Goal: Check status: Check status

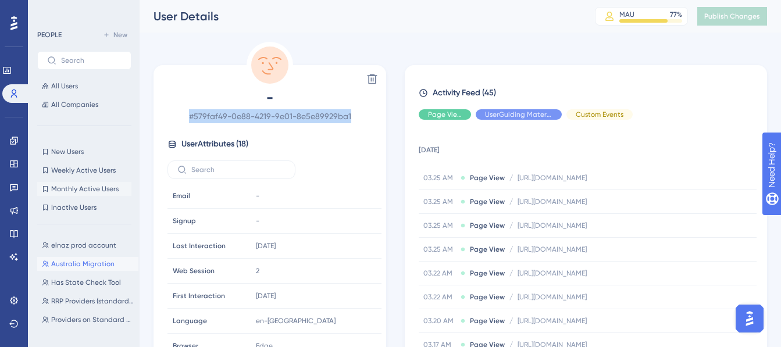
scroll to position [58, 0]
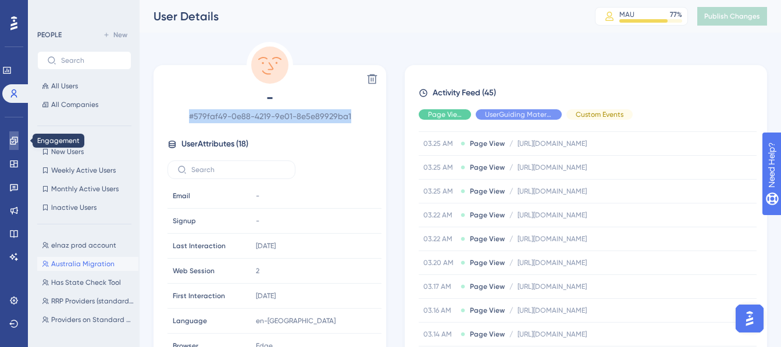
click at [9, 142] on link at bounding box center [13, 141] width 9 height 19
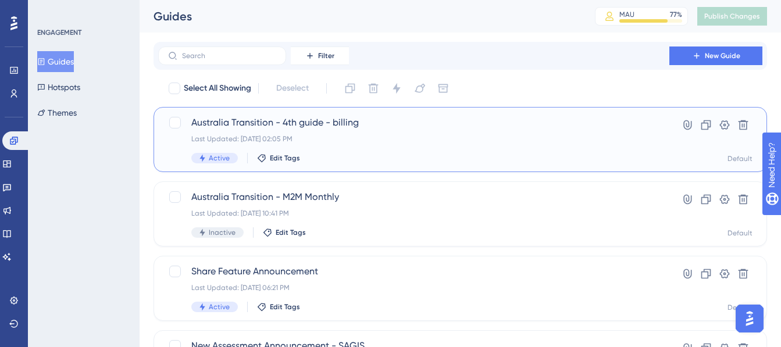
click at [369, 137] on div "Last Updated: [DATE] 02:05 PM" at bounding box center [413, 138] width 445 height 9
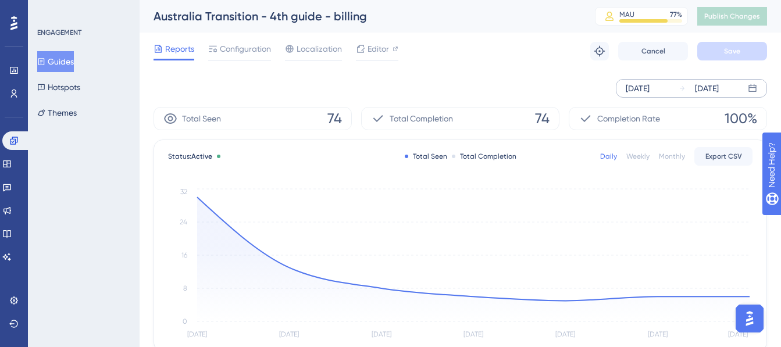
click at [649, 86] on div "Sep 23 2025" at bounding box center [638, 88] width 24 height 14
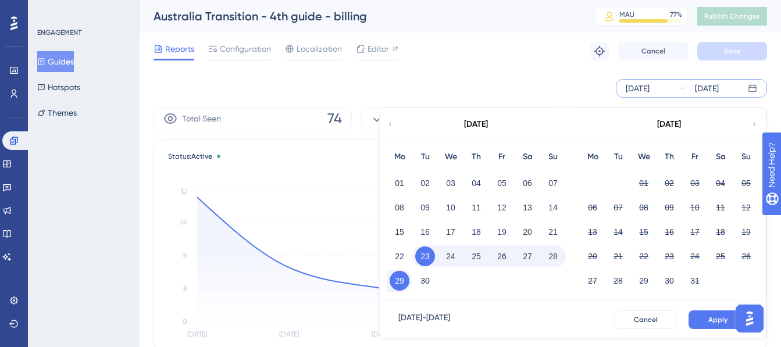
click at [413, 183] on div "02" at bounding box center [426, 183] width 26 height 22
click at [403, 183] on button "01" at bounding box center [400, 183] width 20 height 20
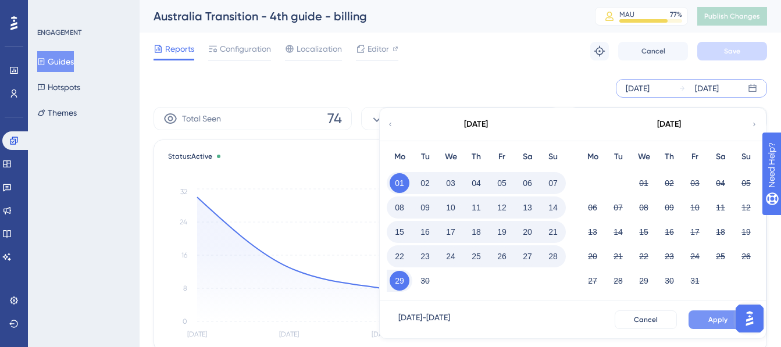
click at [706, 322] on button "Apply" at bounding box center [718, 320] width 59 height 19
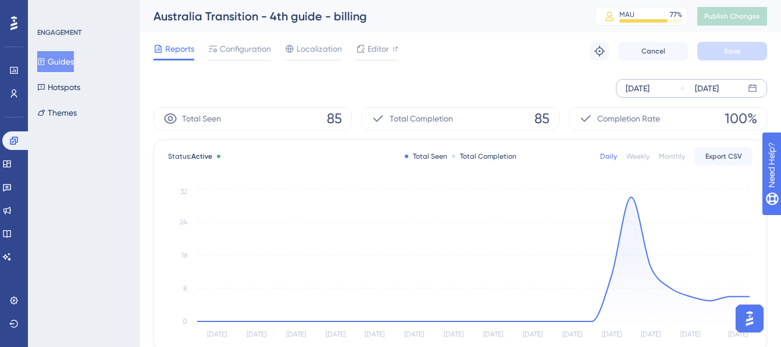
click at [72, 58] on button "Guides" at bounding box center [55, 61] width 37 height 21
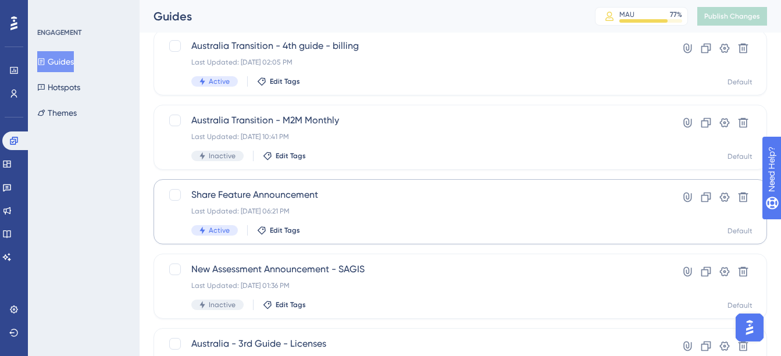
scroll to position [116, 0]
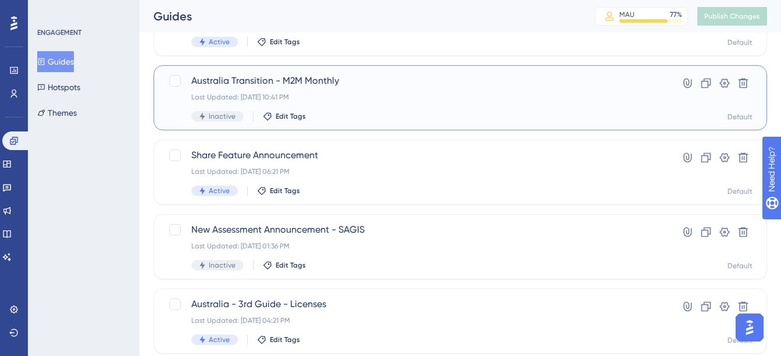
click at [349, 96] on div "Last Updated: [DATE] 10:41 PM" at bounding box center [413, 97] width 445 height 9
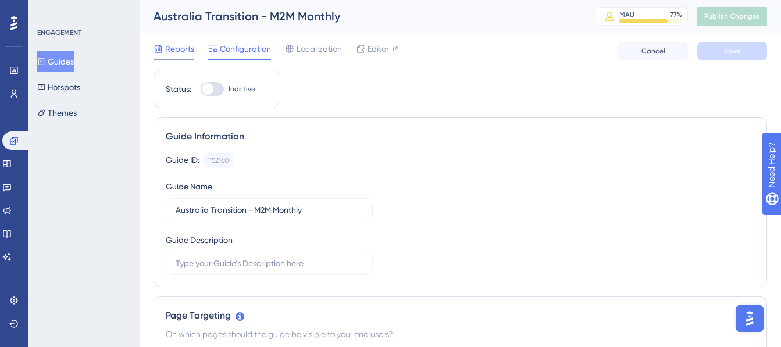
click at [161, 51] on icon at bounding box center [158, 49] width 7 height 8
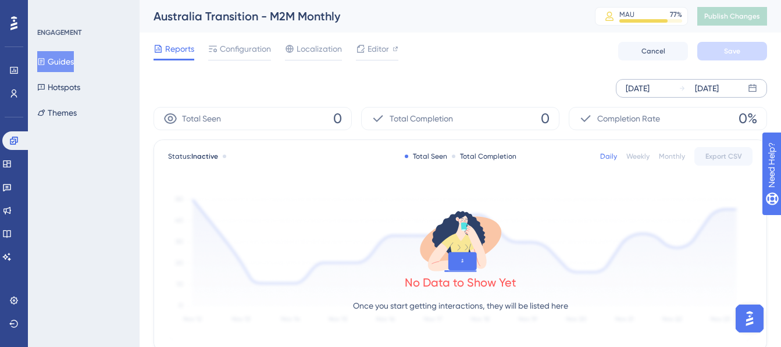
click at [647, 82] on div "Sep 23 2025" at bounding box center [638, 88] width 24 height 14
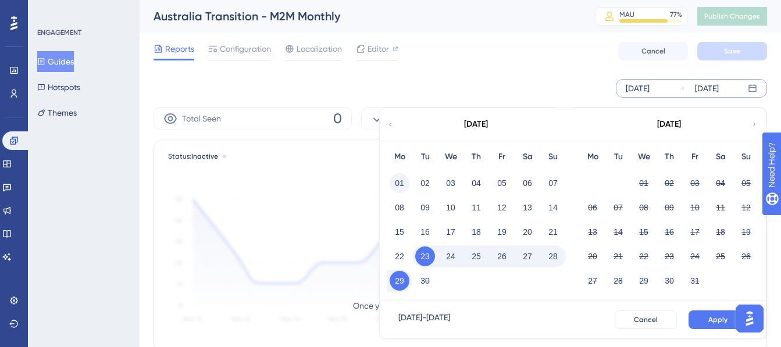
click at [403, 173] on div "01" at bounding box center [400, 183] width 26 height 22
click at [403, 184] on button "01" at bounding box center [400, 183] width 20 height 20
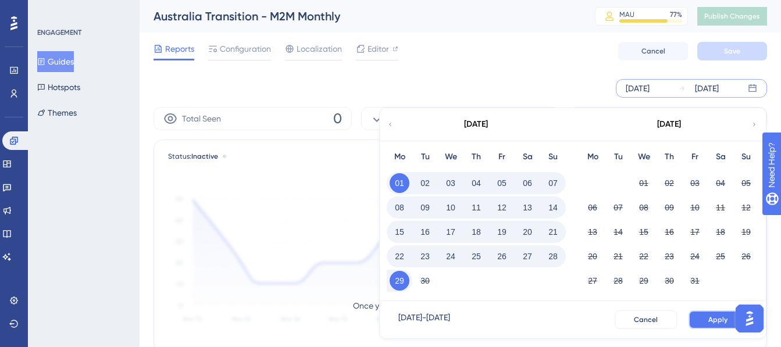
click at [727, 328] on button "Apply" at bounding box center [718, 320] width 59 height 19
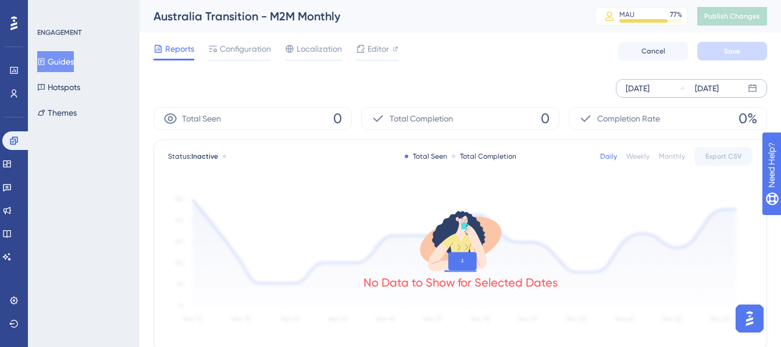
click at [72, 61] on button "Guides" at bounding box center [55, 61] width 37 height 21
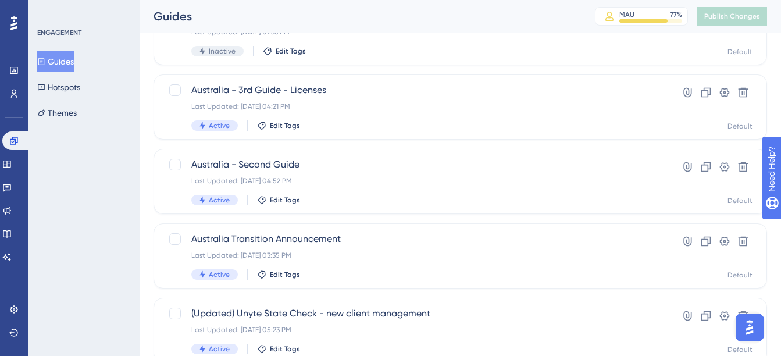
scroll to position [349, 0]
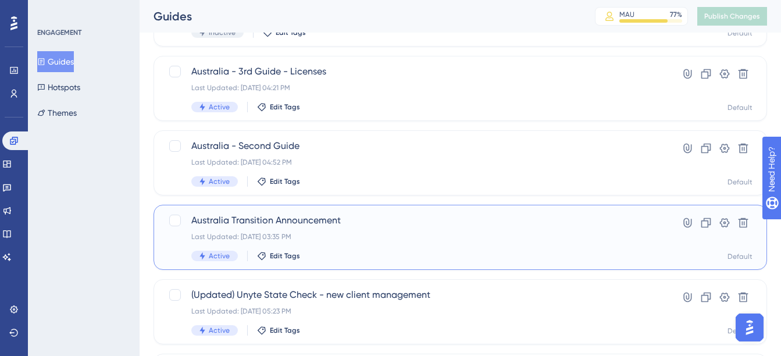
click at [365, 228] on div "Australia Transition Announcement Last Updated: Sep 08 2025, 03:35 PM Active Ed…" at bounding box center [413, 238] width 445 height 48
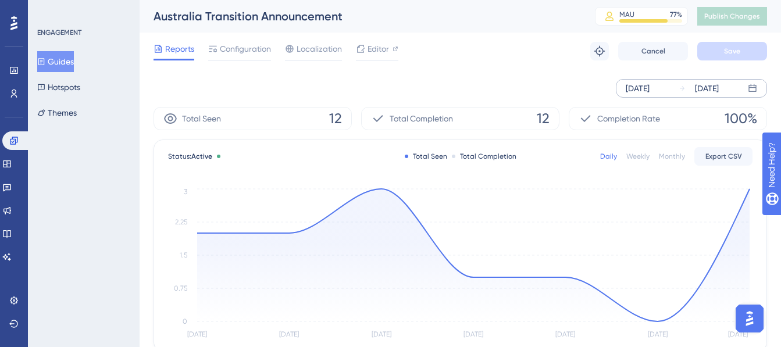
click at [646, 84] on div "Sep 23 2025" at bounding box center [638, 88] width 24 height 14
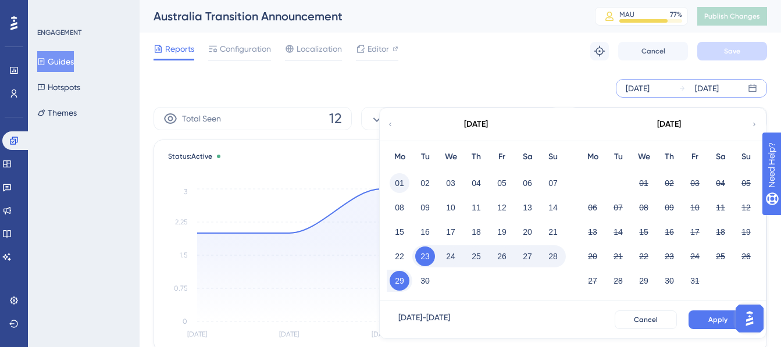
click at [401, 190] on button "01" at bounding box center [400, 183] width 20 height 20
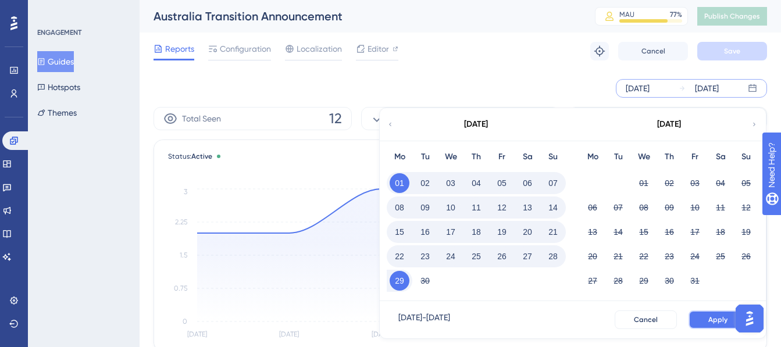
click at [715, 319] on span "Apply" at bounding box center [718, 319] width 19 height 9
